Goal: Task Accomplishment & Management: Use online tool/utility

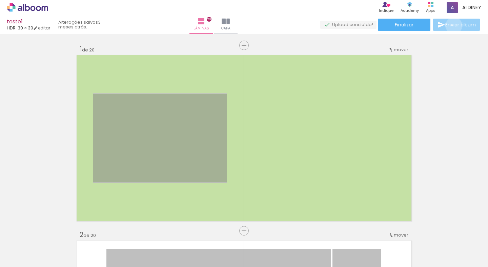
click at [452, 26] on span "Enviar álbum" at bounding box center [460, 24] width 31 height 5
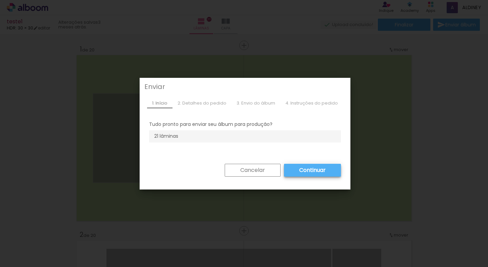
click at [0, 0] on slot "Cancelar" at bounding box center [0, 0] width 0 height 0
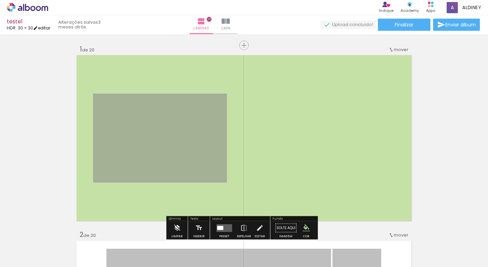
click at [48, 30] on link "editar" at bounding box center [41, 28] width 17 height 6
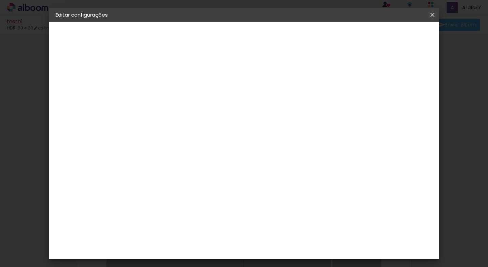
click at [433, 15] on iron-icon at bounding box center [433, 15] width 8 height 7
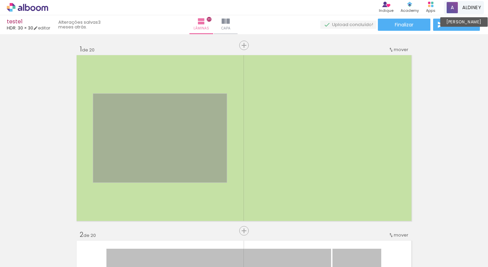
click at [470, 9] on span "ALDINEY" at bounding box center [471, 7] width 19 height 7
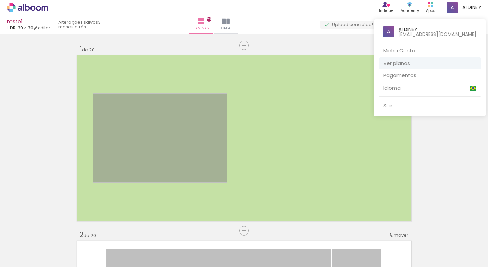
click at [418, 65] on link "Ver planos" at bounding box center [429, 63] width 101 height 13
click at [313, 9] on div at bounding box center [244, 133] width 488 height 267
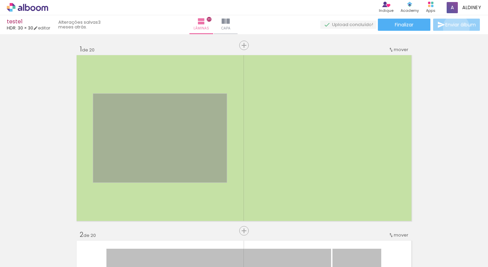
click at [455, 27] on span "Enviar álbum" at bounding box center [460, 24] width 31 height 5
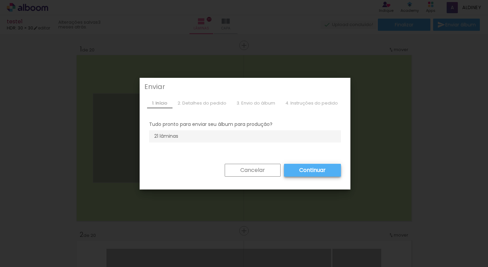
click at [458, 98] on iron-overlay-backdrop at bounding box center [244, 133] width 488 height 267
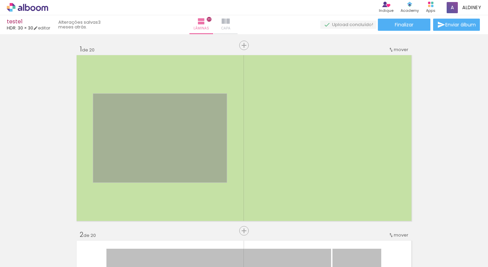
click at [231, 26] on span "Capa" at bounding box center [225, 28] width 9 height 6
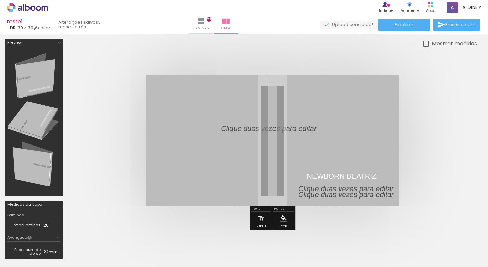
click at [351, 25] on quentale-upload-monitor at bounding box center [348, 25] width 56 height 8
click at [450, 24] on span "Enviar álbum" at bounding box center [460, 24] width 31 height 5
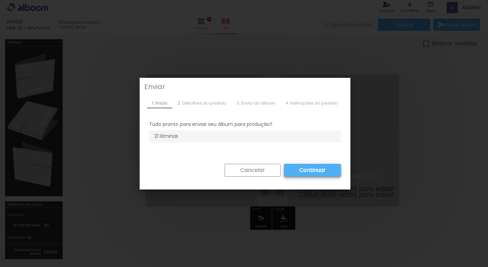
click at [381, 150] on iron-overlay-backdrop at bounding box center [244, 133] width 488 height 267
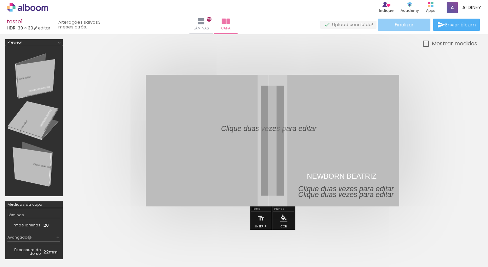
click at [390, 23] on paper-button "Finalizar" at bounding box center [404, 25] width 53 height 12
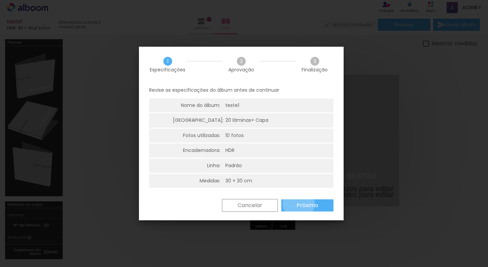
click at [0, 0] on slot "Próximo" at bounding box center [0, 0] width 0 height 0
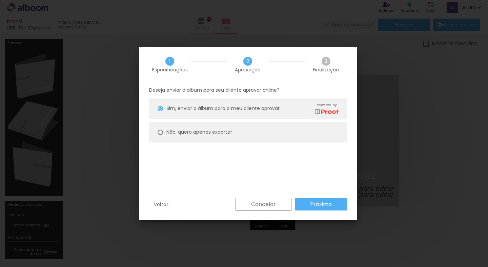
click at [161, 112] on div at bounding box center [160, 108] width 5 height 5
type paper-radio-button "on"
click at [0, 0] on slot "Próximo" at bounding box center [0, 0] width 0 height 0
type input "Alta, 300 DPI"
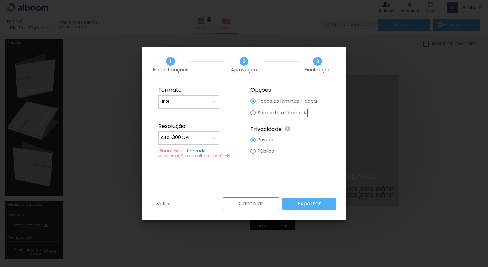
click at [0, 0] on slot "Exportar" at bounding box center [0, 0] width 0 height 0
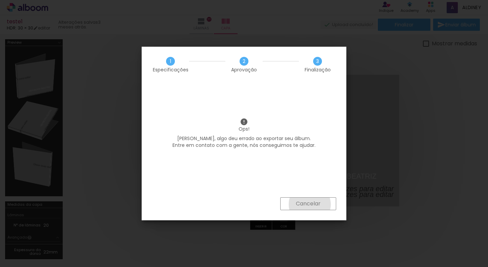
click at [0, 0] on slot "Cancelar" at bounding box center [0, 0] width 0 height 0
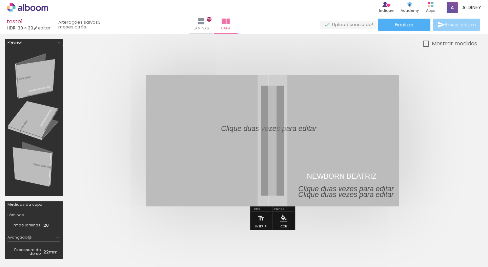
click at [448, 26] on span "Enviar álbum" at bounding box center [460, 24] width 31 height 5
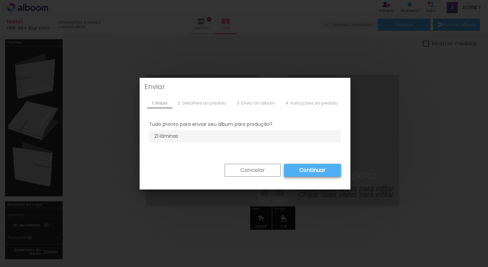
click at [0, 0] on slot "Continuar" at bounding box center [0, 0] width 0 height 0
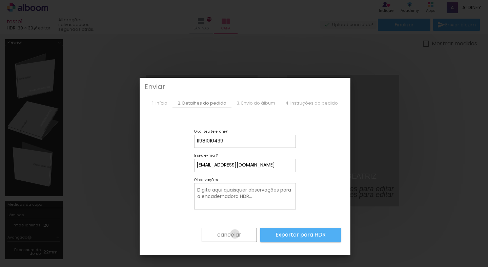
click at [0, 0] on slot "cancelar" at bounding box center [0, 0] width 0 height 0
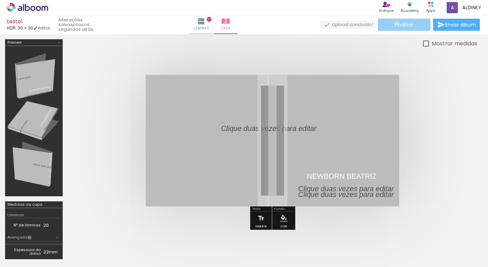
click at [395, 23] on span "Finalizar" at bounding box center [404, 24] width 19 height 5
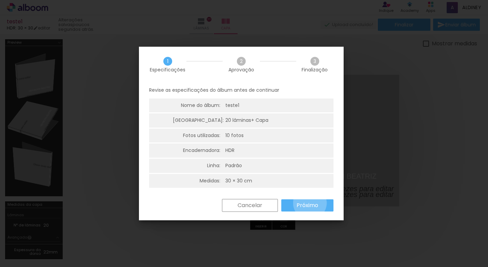
click at [0, 0] on slot "Próximo" at bounding box center [0, 0] width 0 height 0
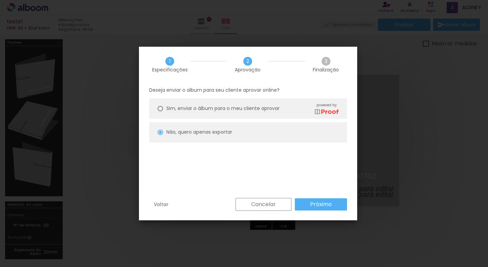
click at [161, 107] on div at bounding box center [160, 108] width 5 height 5
type paper-radio-button "on"
click at [0, 0] on slot "Não, quero apenas exportar" at bounding box center [0, 0] width 0 height 0
click at [332, 203] on paper-button "Próximo" at bounding box center [321, 205] width 52 height 12
type input "Alta, 300 DPI"
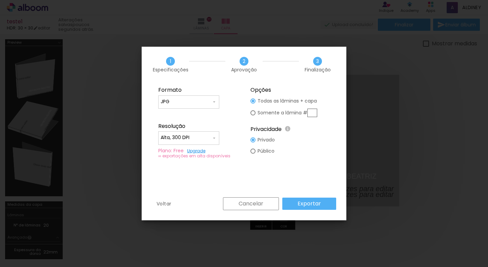
click at [0, 0] on slot "Exportar" at bounding box center [0, 0] width 0 height 0
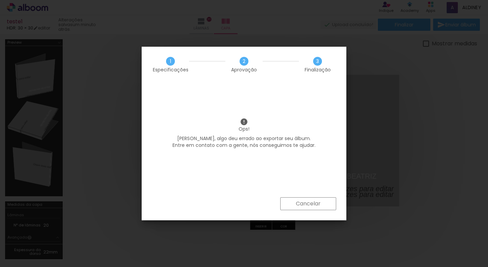
click at [0, 0] on slot "Cancelar" at bounding box center [0, 0] width 0 height 0
